Goal: Task Accomplishment & Management: Manage account settings

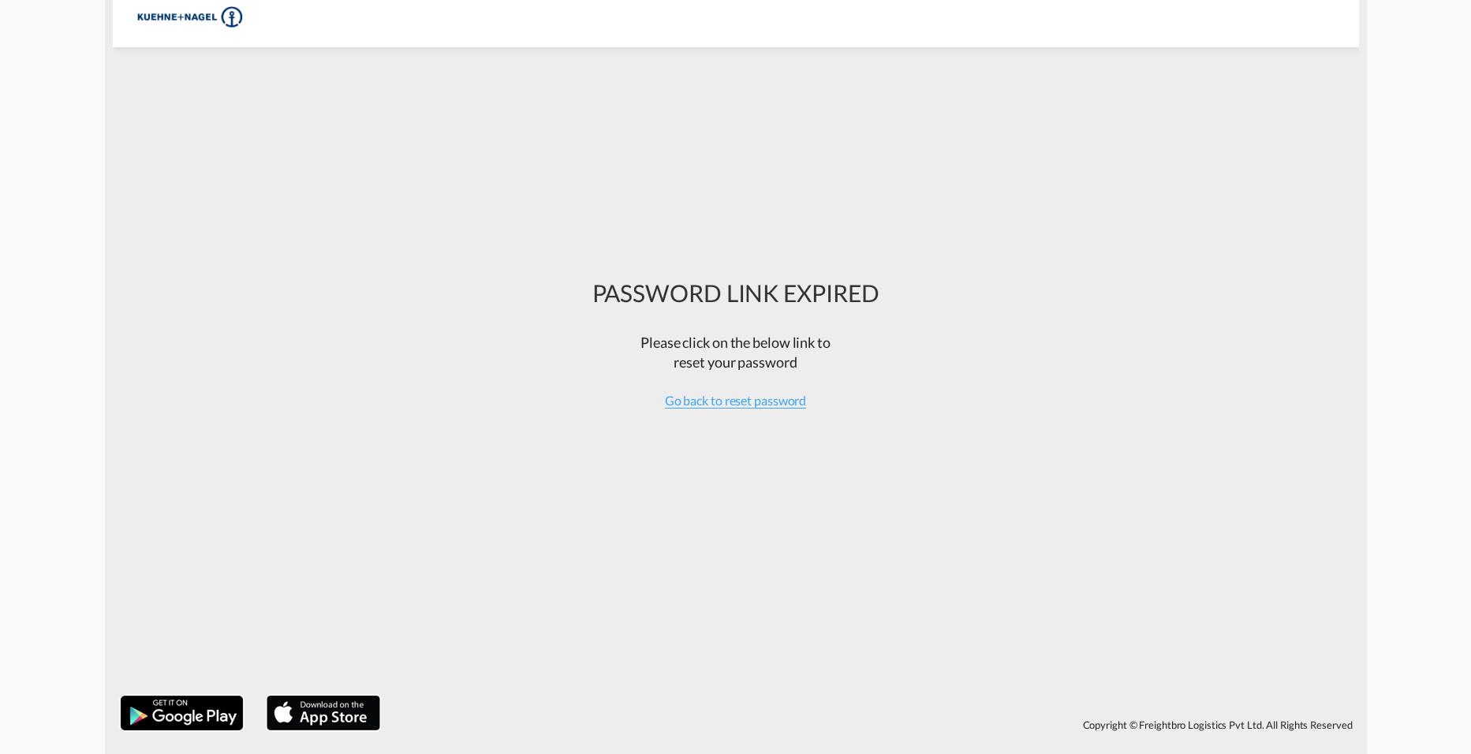
click at [774, 411] on div "PASSWORD LINK EXPIRED Please click on the below link to reset your password Go …" at bounding box center [735, 371] width 287 height 248
click at [812, 400] on div "Go back to reset password" at bounding box center [735, 400] width 287 height 17
click at [787, 410] on div "PASSWORD LINK EXPIRED Please click on the below link to reset your password Go …" at bounding box center [735, 371] width 287 height 248
click at [819, 408] on div "Go back to reset password" at bounding box center [735, 400] width 287 height 17
click at [789, 408] on span "Go back to reset password" at bounding box center [736, 401] width 142 height 16
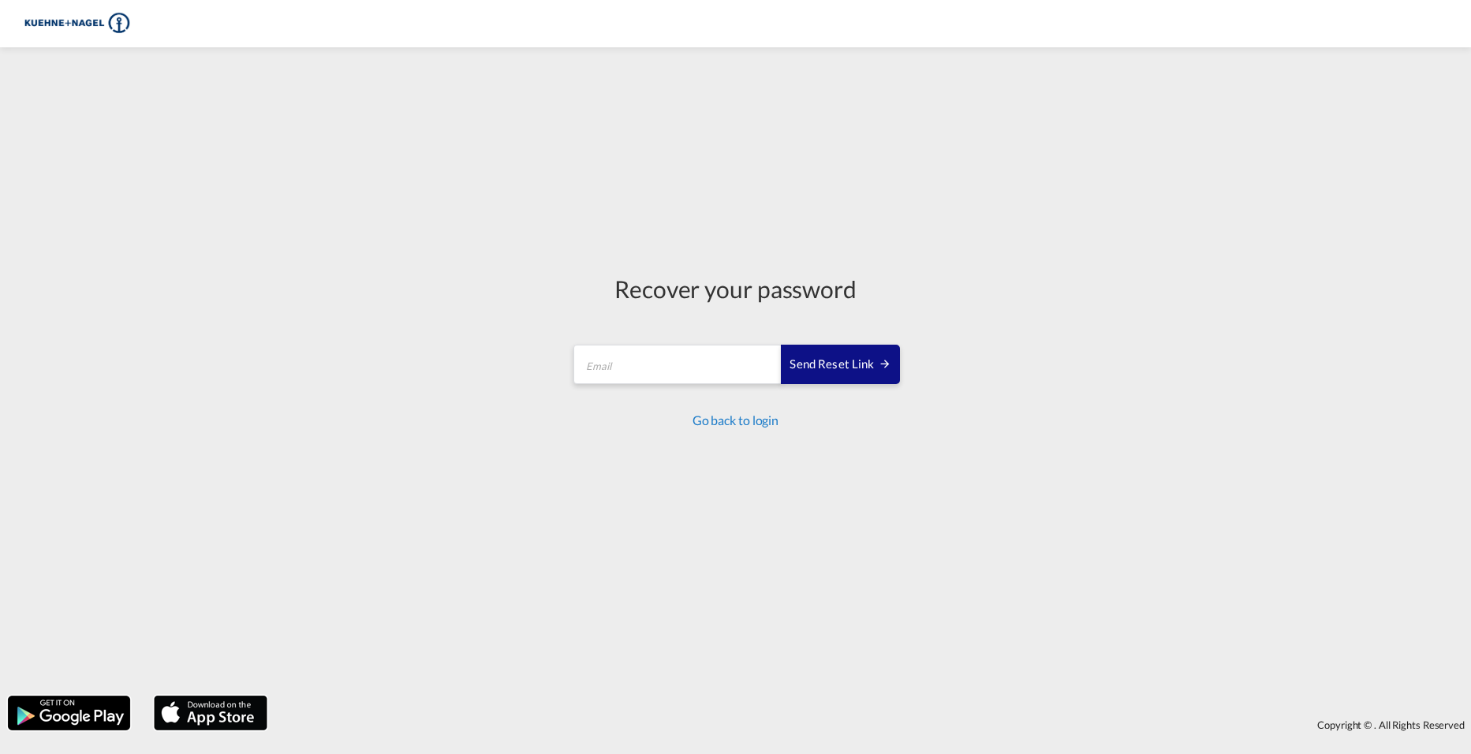
click at [756, 419] on link "Go back to login" at bounding box center [736, 420] width 86 height 15
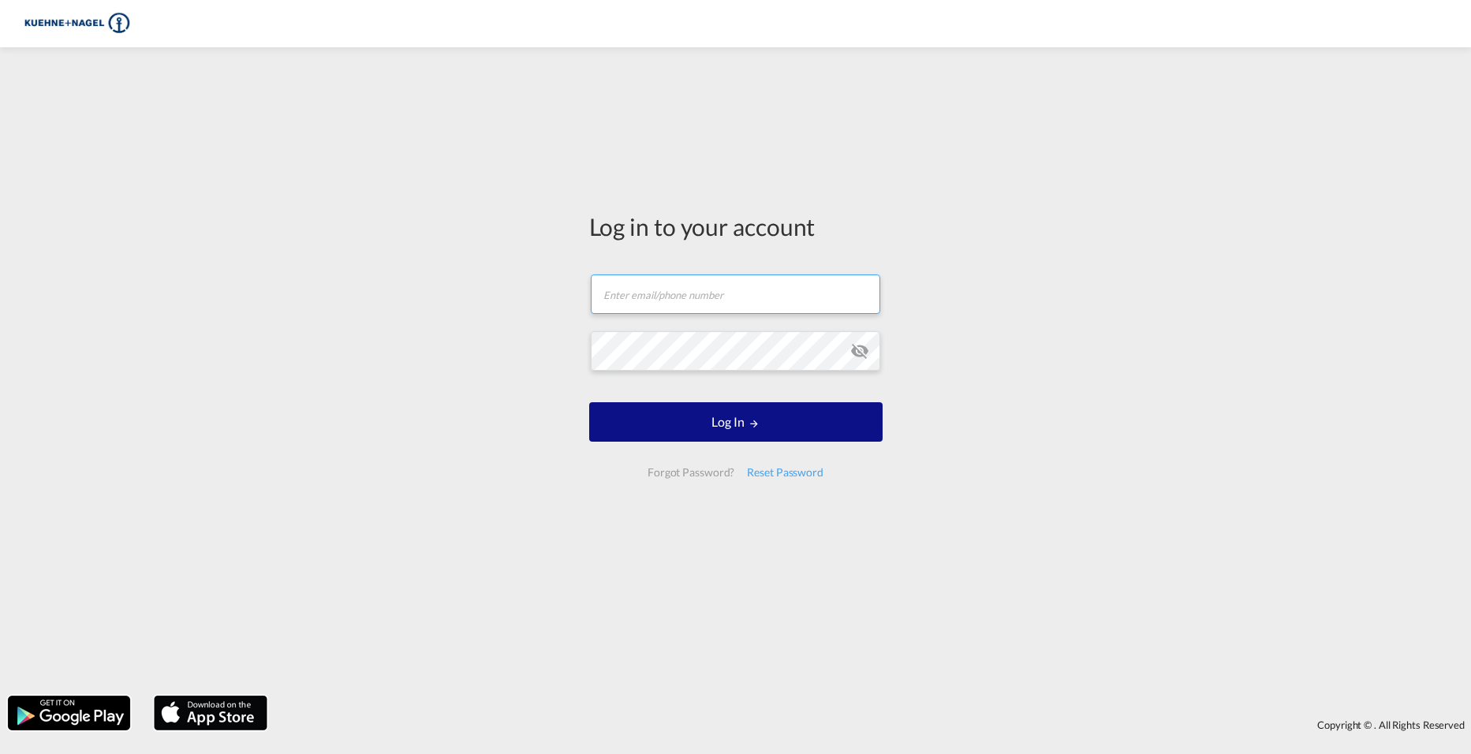
type input "[PERSON_NAME][EMAIL_ADDRESS][PERSON_NAME][PERSON_NAME][DOMAIN_NAME]"
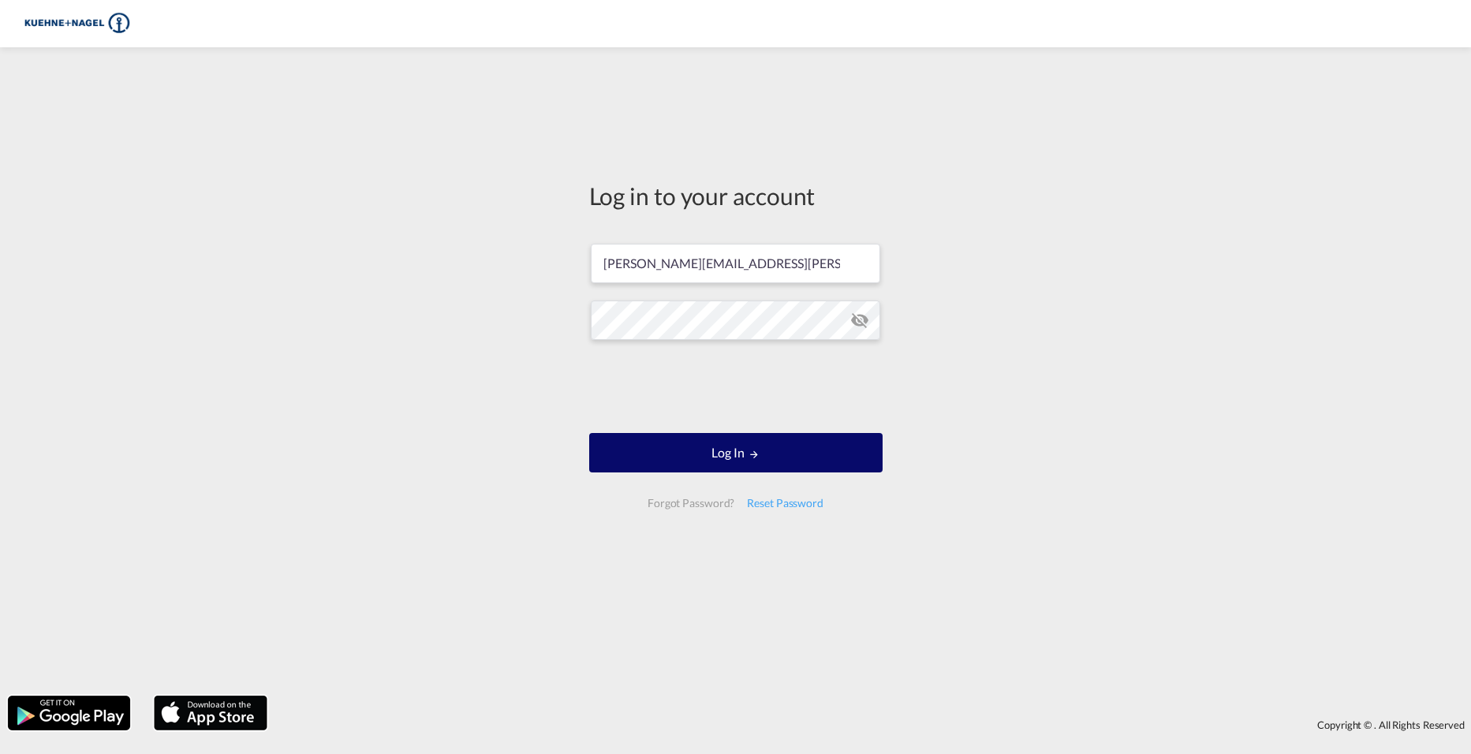
click at [860, 466] on button "Log In" at bounding box center [735, 452] width 293 height 39
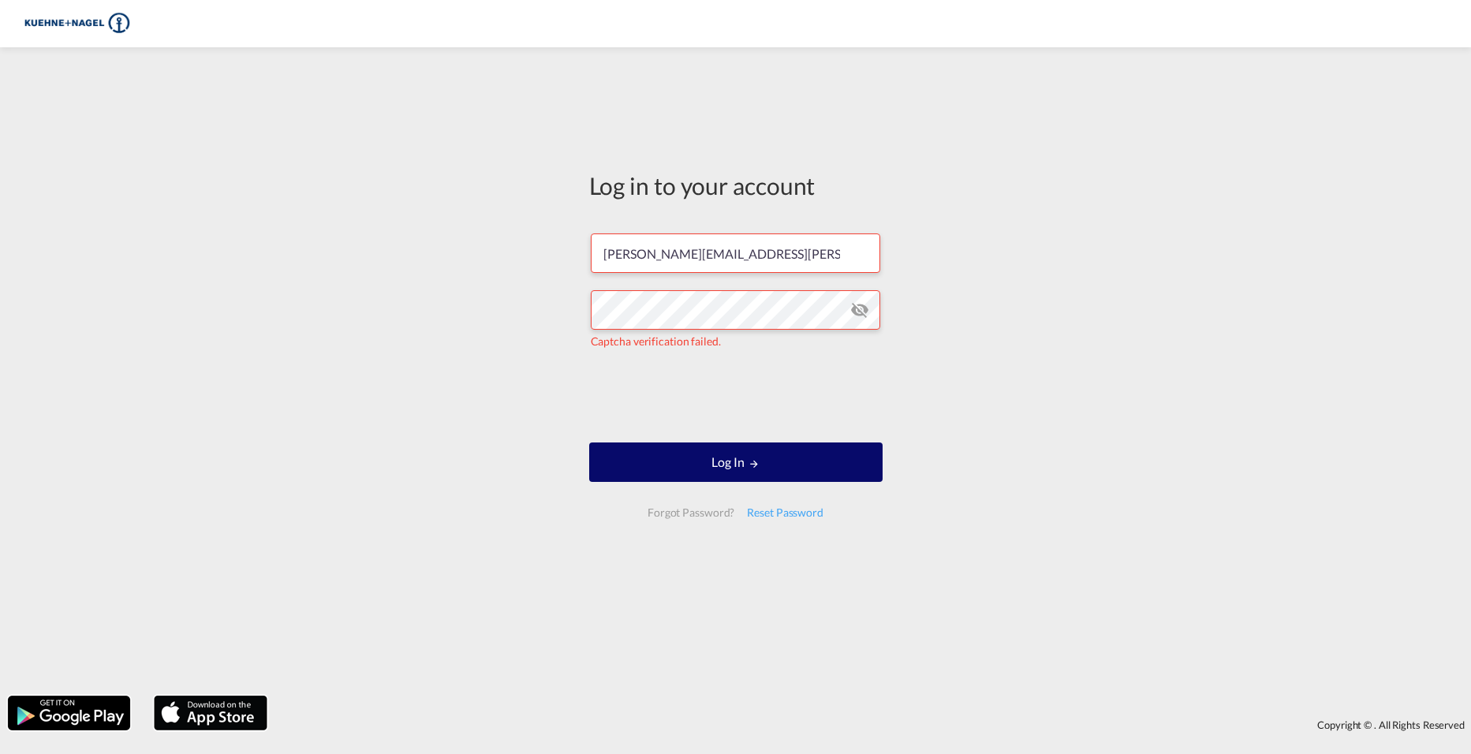
click at [739, 471] on button "Log In" at bounding box center [735, 461] width 293 height 39
